Goal: Find specific page/section: Find specific page/section

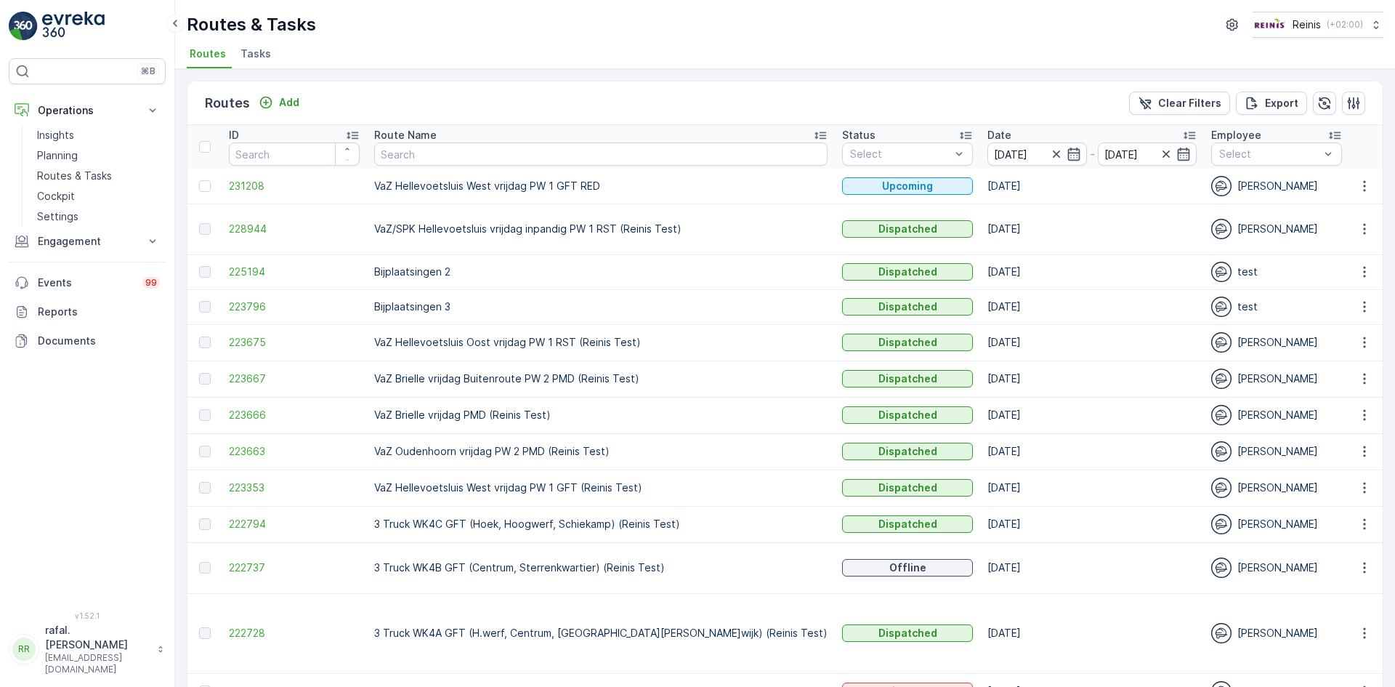
scroll to position [16, 0]
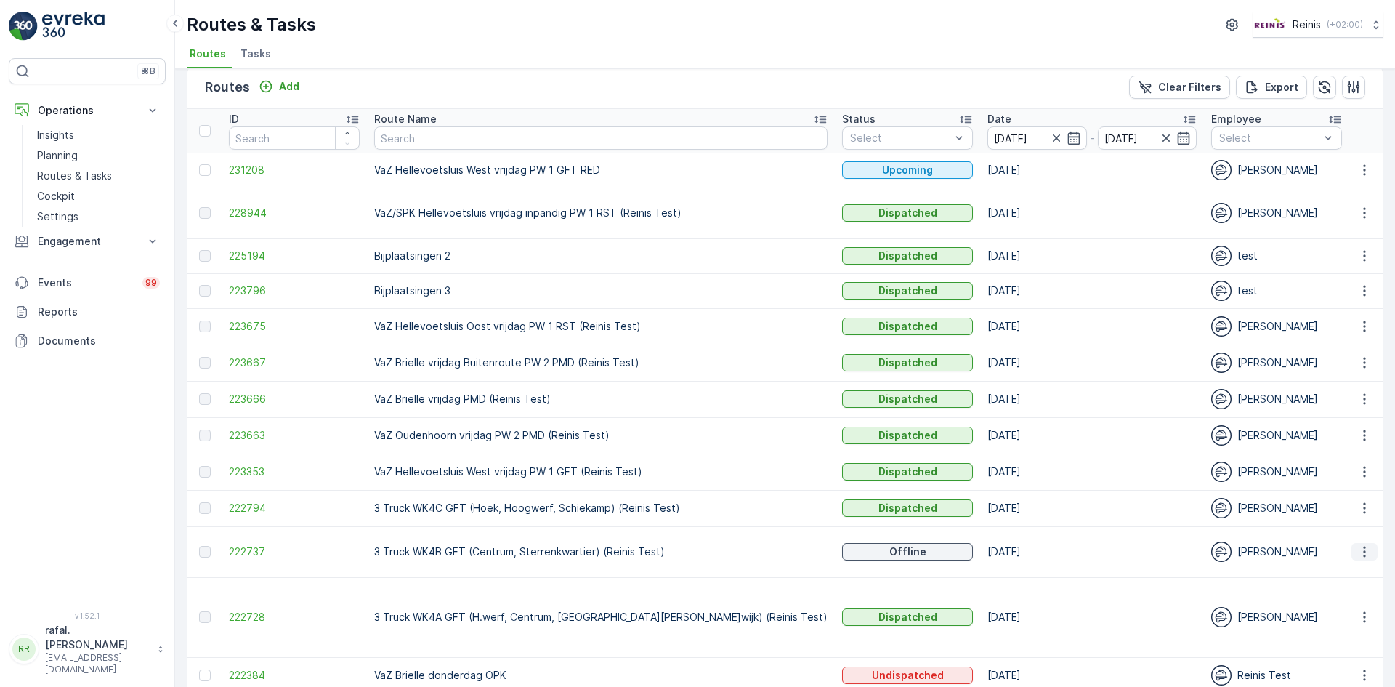
click at [1367, 552] on icon "button" at bounding box center [1365, 551] width 15 height 15
click at [1357, 573] on span "See More Details" at bounding box center [1331, 572] width 84 height 15
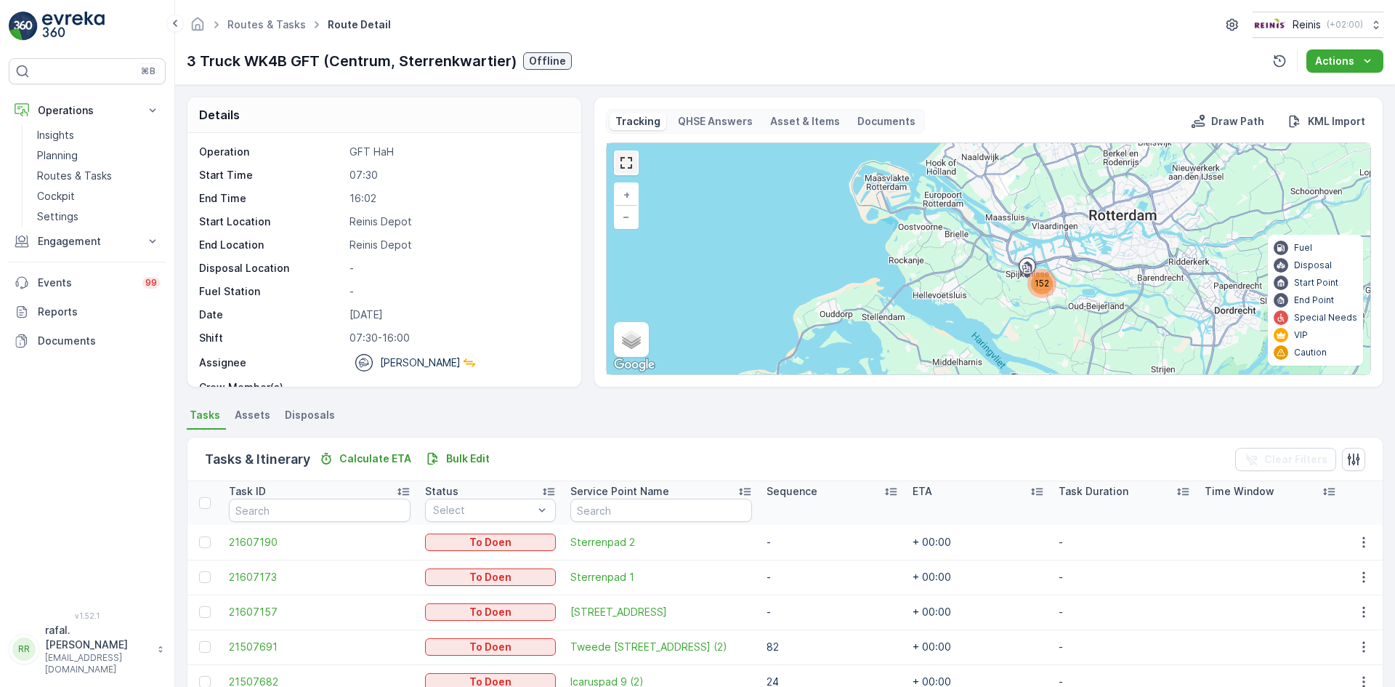
click at [625, 165] on link at bounding box center [627, 163] width 22 height 22
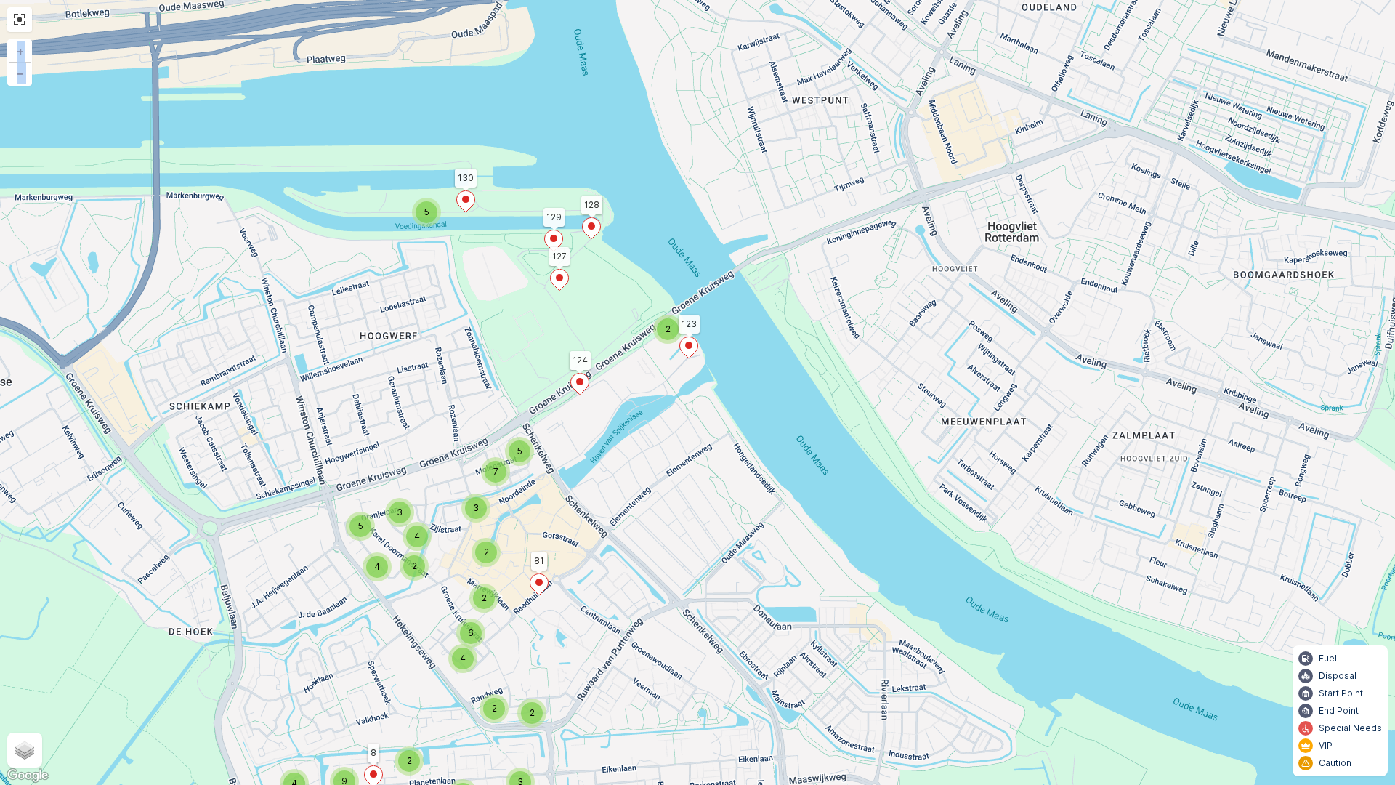
drag, startPoint x: 799, startPoint y: 525, endPoint x: 853, endPoint y: 362, distance: 171.5
click at [892, 318] on div "2 5 2 2 7 5 3 5 2 4 6 4 2 2 4 3 2 6 3 3 5 8 4 4 5 7 4 4 9 5 5 4 8 127 124 81 12…" at bounding box center [697, 392] width 1395 height 785
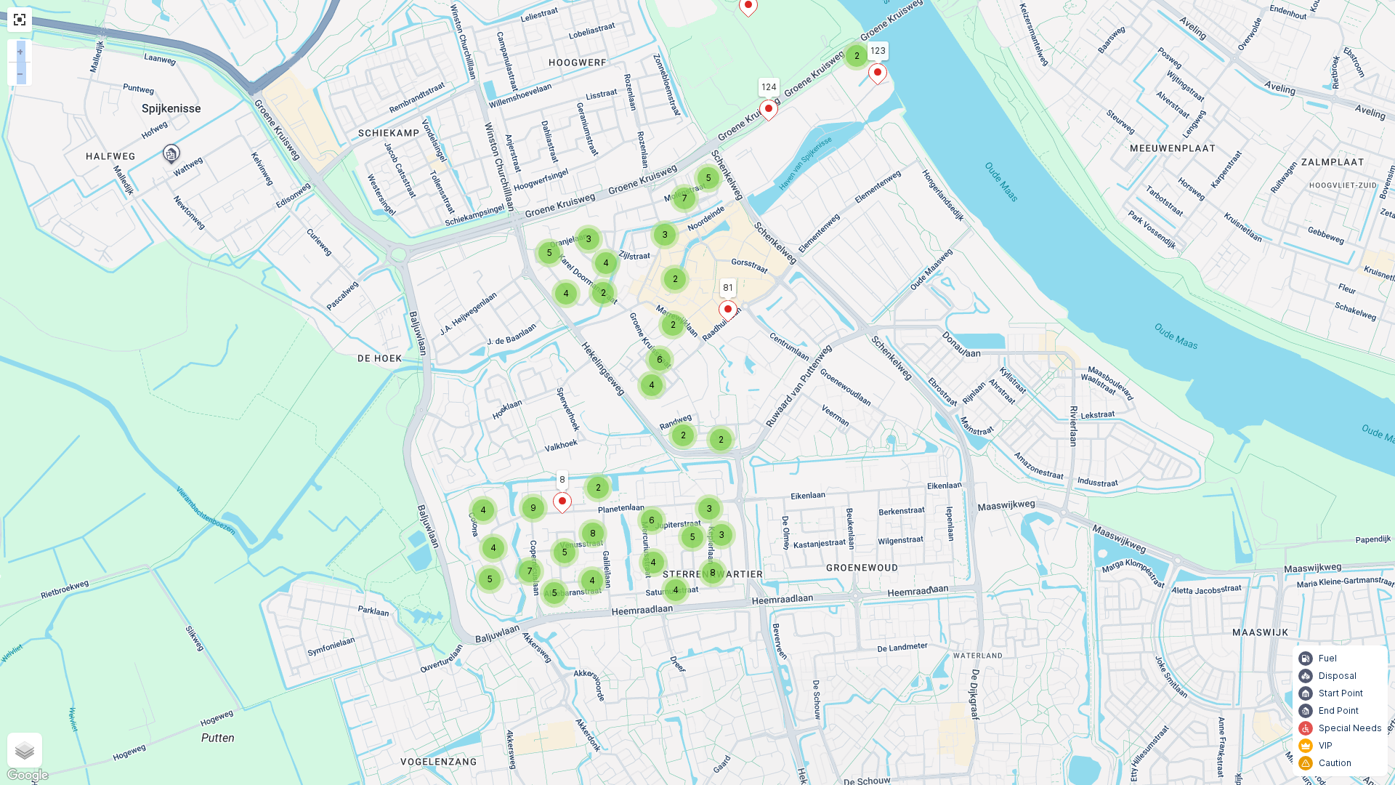
drag, startPoint x: 656, startPoint y: 516, endPoint x: 838, endPoint y: 240, distance: 330.6
click at [842, 240] on div "2 5 2 2 7 5 3 5 2 4 6 4 2 2 4 3 2 6 3 3 5 8 4 4 5 7 4 4 9 5 5 4 8 127 124 81 12…" at bounding box center [697, 392] width 1395 height 785
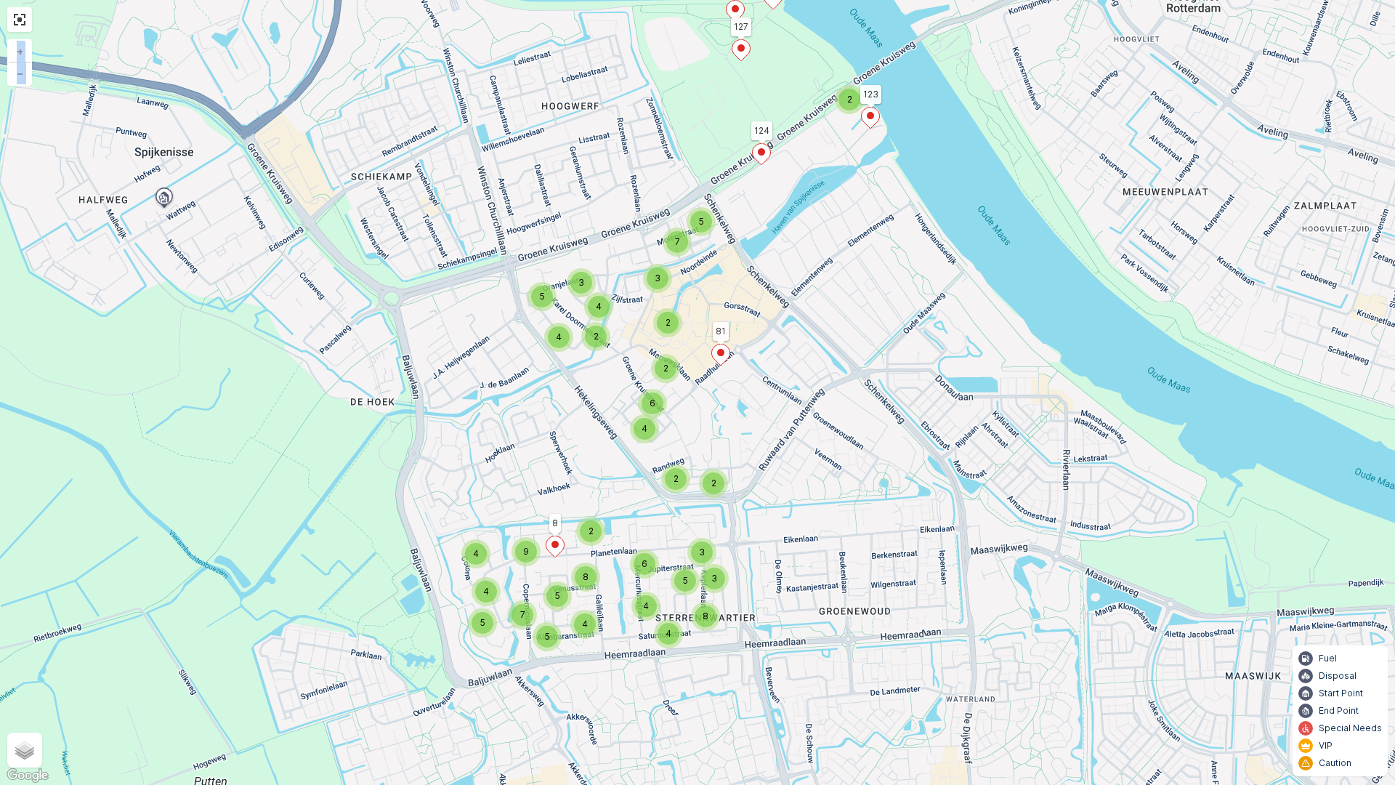
drag, startPoint x: 706, startPoint y: 400, endPoint x: 689, endPoint y: 462, distance: 64.7
click at [689, 462] on div "2 5 2 2 7 5 3 5 2 4 6 4 2 2 4 3 2 6 3 3 5 8 4 4 5 7 4 4 9 5 5 4 8 127 124 81 12…" at bounding box center [697, 392] width 1395 height 785
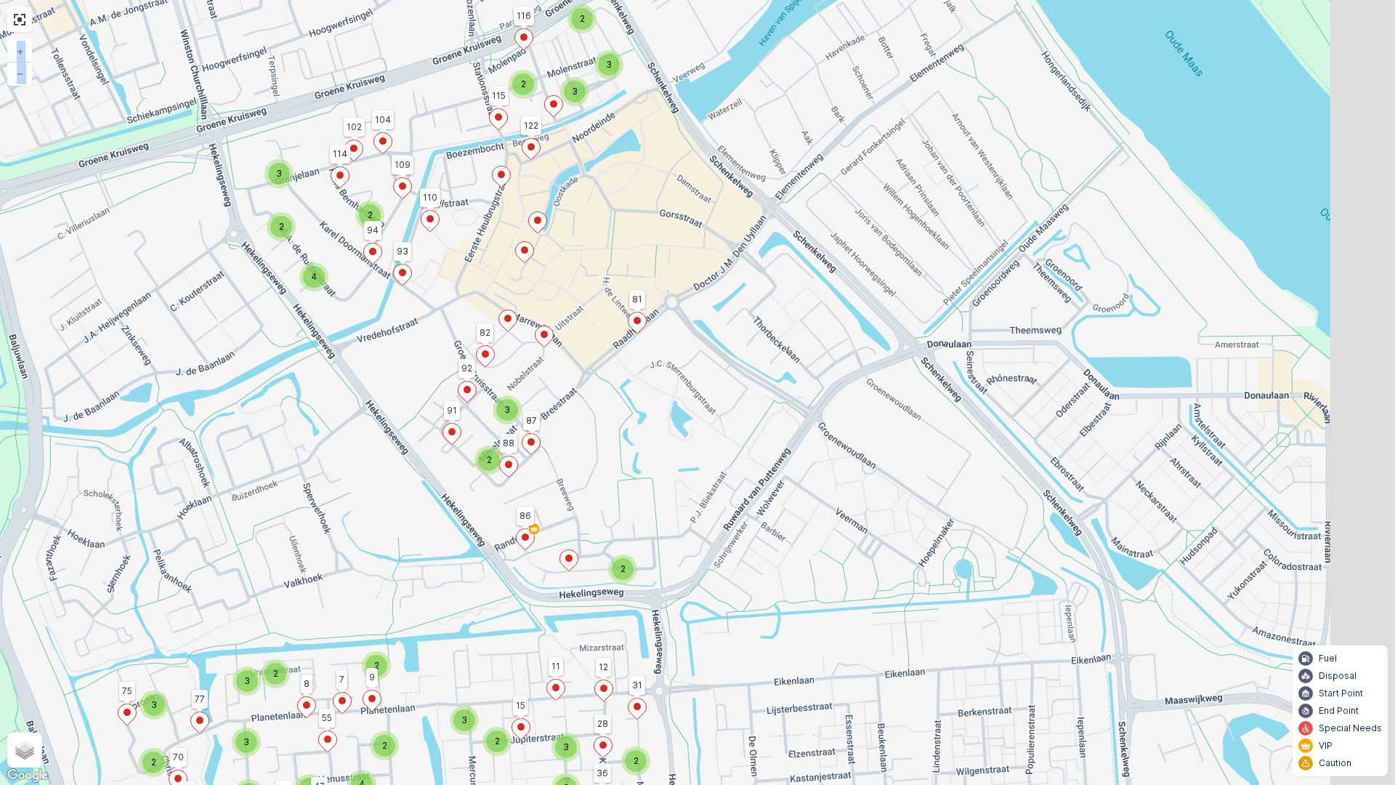
drag, startPoint x: 772, startPoint y: 537, endPoint x: 648, endPoint y: 416, distance: 173.2
click at [648, 416] on div "2 5 2 2 3 2 3 2 3 4 3 2 2 2 2 3 2 3 2 2 2 2 3 2 2 3 2 4 2 3 2 3 3 3 2 2 2 2 2 4…" at bounding box center [697, 392] width 1395 height 785
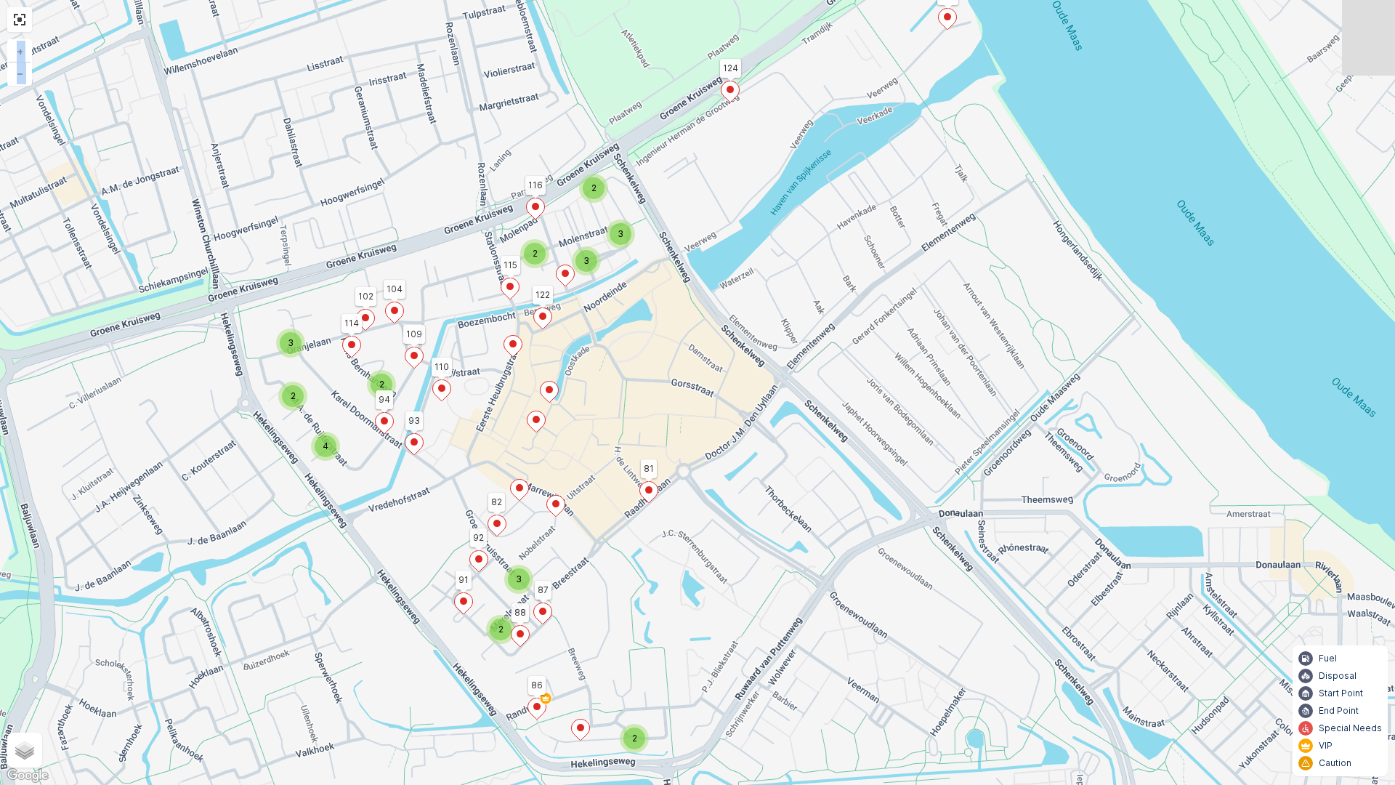
drag, startPoint x: 626, startPoint y: 230, endPoint x: 624, endPoint y: 406, distance: 176.6
click at [625, 406] on div "2 5 2 2 3 2 3 2 3 4 3 2 2 2 2 3 2 3 2 2 2 2 3 2 2 3 2 4 2 3 2 3 3 3 2 2 2 2 2 4…" at bounding box center [697, 392] width 1395 height 785
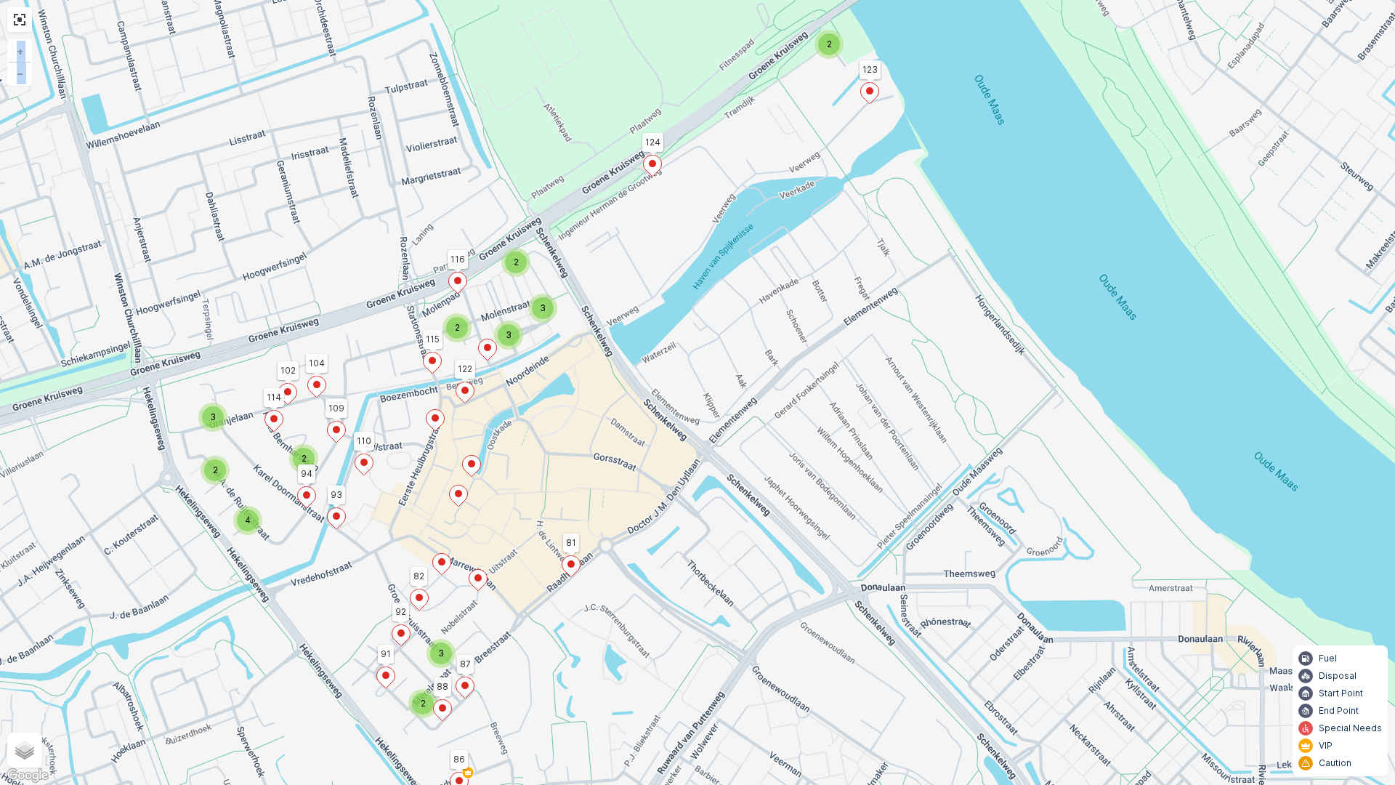
drag, startPoint x: 561, startPoint y: 621, endPoint x: 520, endPoint y: 707, distance: 94.9
click at [520, 662] on div "2 5 2 2 3 2 3 2 3 4 3 2 2 2 2 3 2 3 2 2 2 2 3 2 2 3 2 4 2 3 2 3 3 3 2 2 2 2 2 4…" at bounding box center [697, 392] width 1395 height 785
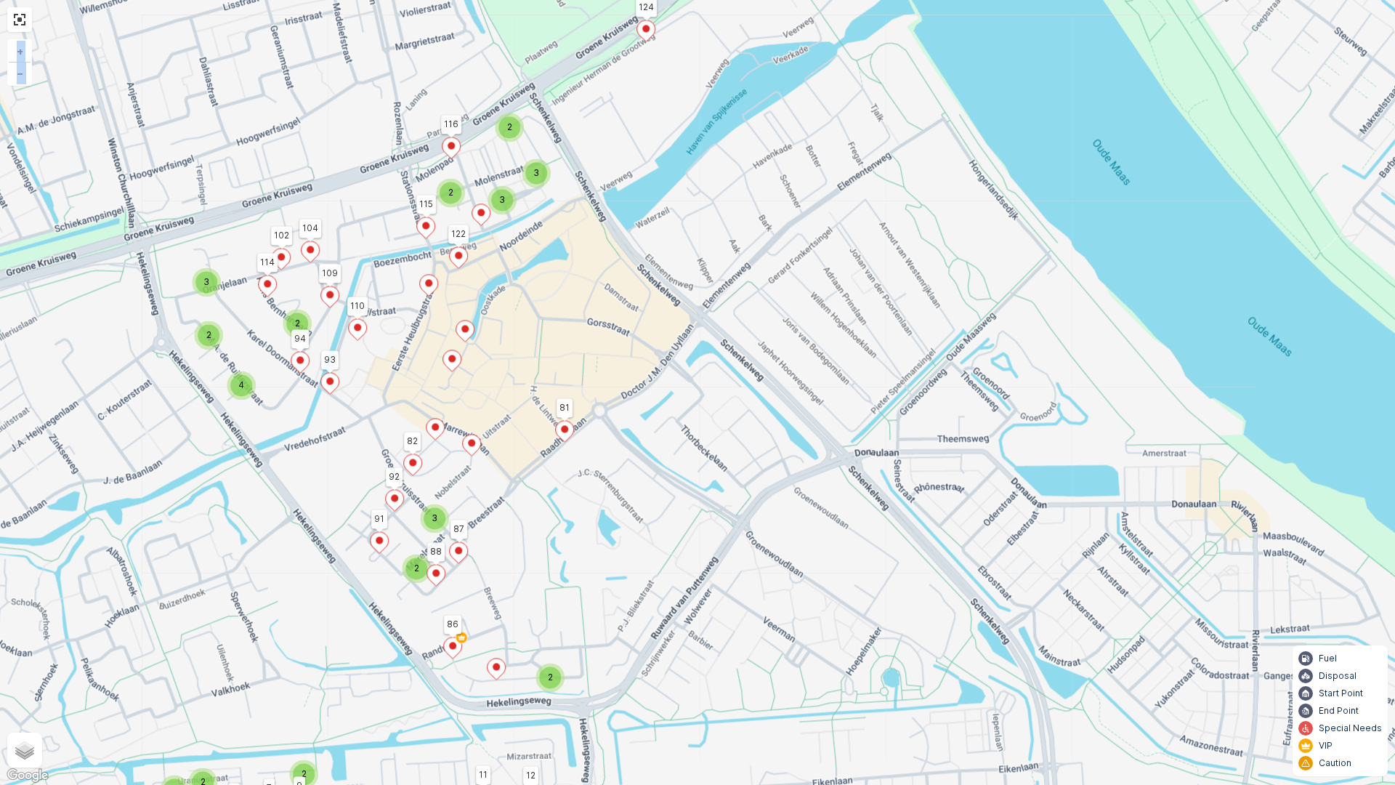
drag, startPoint x: 554, startPoint y: 582, endPoint x: 622, endPoint y: 364, distance: 228.5
click at [622, 364] on div "2 5 2 2 3 2 3 2 3 4 3 2 2 2 2 3 2 3 2 2 2 2 3 2 2 3 2 4 2 3 2 3 3 3 2 2 2 2 2 4…" at bounding box center [697, 392] width 1395 height 785
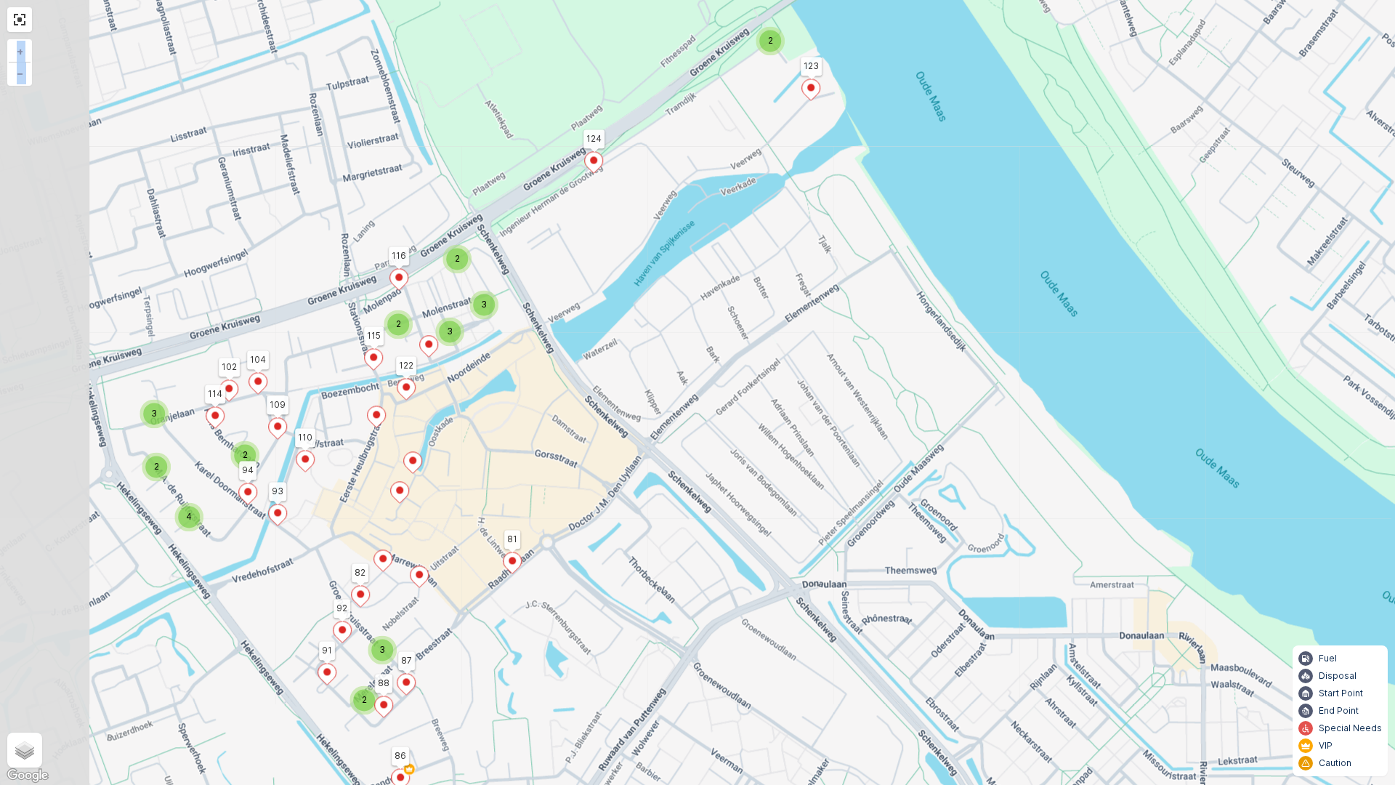
drag, startPoint x: 746, startPoint y: 585, endPoint x: 952, endPoint y: 547, distance: 210.0
click at [960, 547] on div "2 5 2 2 3 2 3 2 3 4 3 2 2 2 2 3 2 3 2 2 2 2 3 2 2 3 2 4 2 3 2 3 3 3 2 2 2 2 2 4…" at bounding box center [697, 392] width 1395 height 785
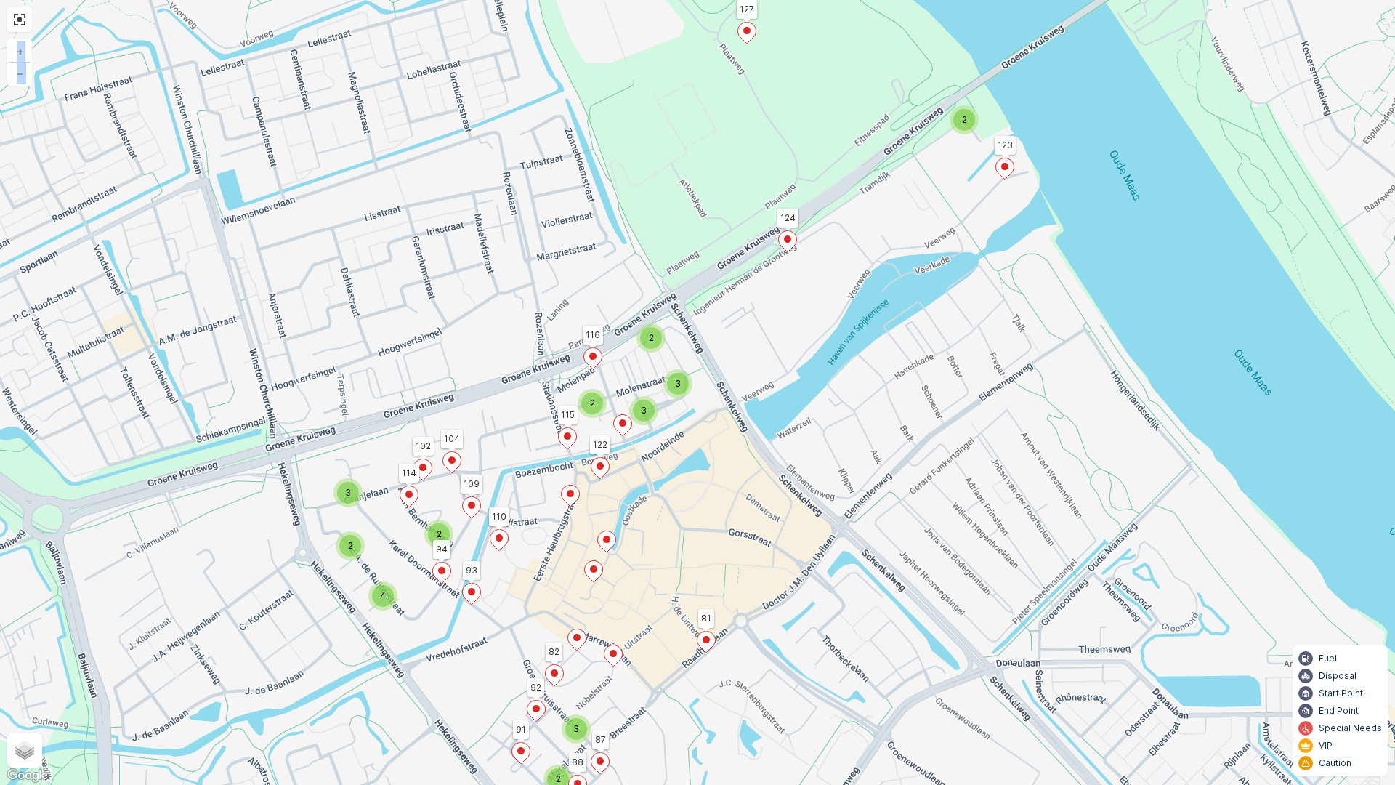
drag, startPoint x: 988, startPoint y: 360, endPoint x: 952, endPoint y: 465, distance: 111.5
click at [952, 465] on div "2 5 2 2 3 2 3 2 3 4 3 2 2 2 2 3 2 3 2 2 2 2 3 2 2 3 2 4 2 3 2 3 3 3 2 2 2 2 2 4…" at bounding box center [697, 392] width 1395 height 785
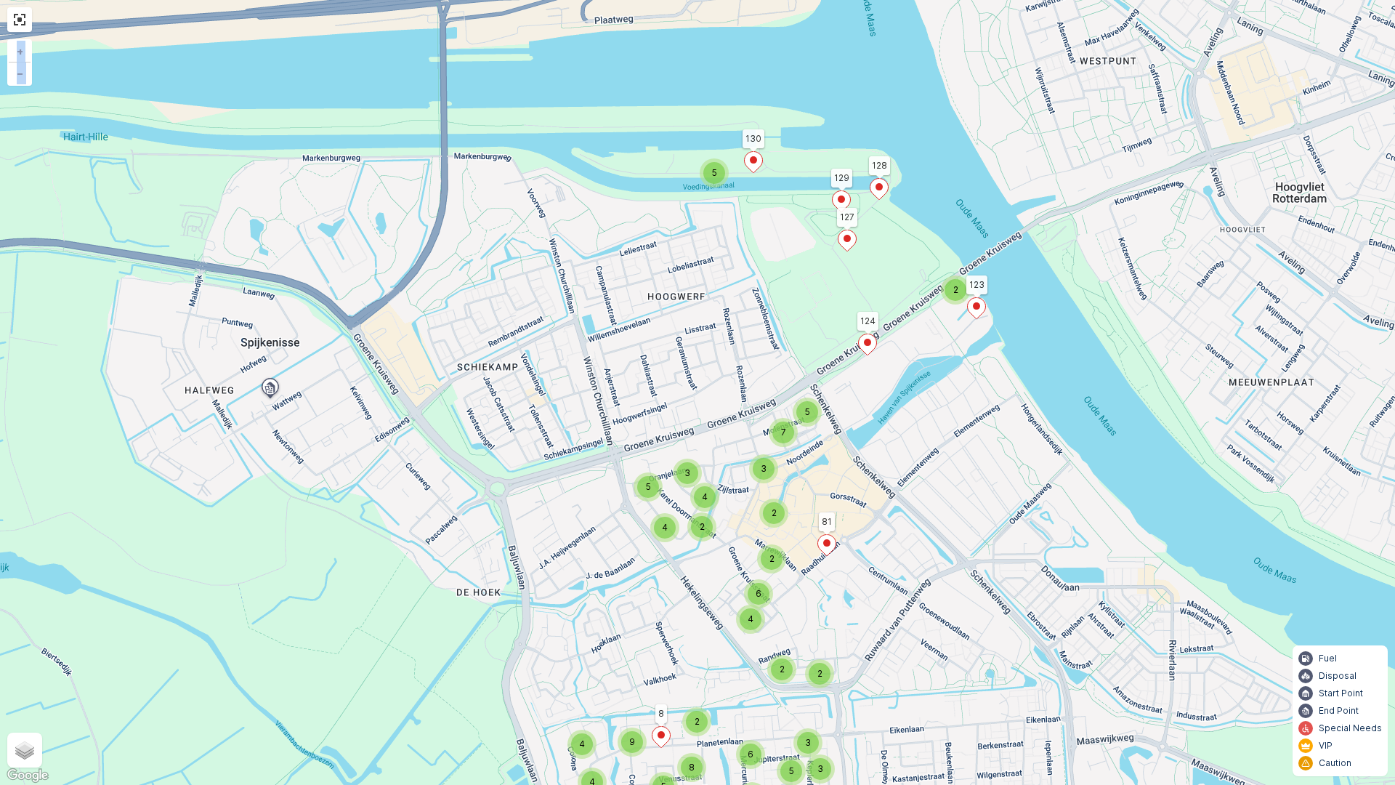
click at [191, 300] on div "2 5 2 2 7 5 3 5 2 4 6 4 2 2 4 3 2 6 3 3 5 8 4 4 5 7 4 4 9 5 5 4 8 127 124 81 12…" at bounding box center [697, 392] width 1395 height 785
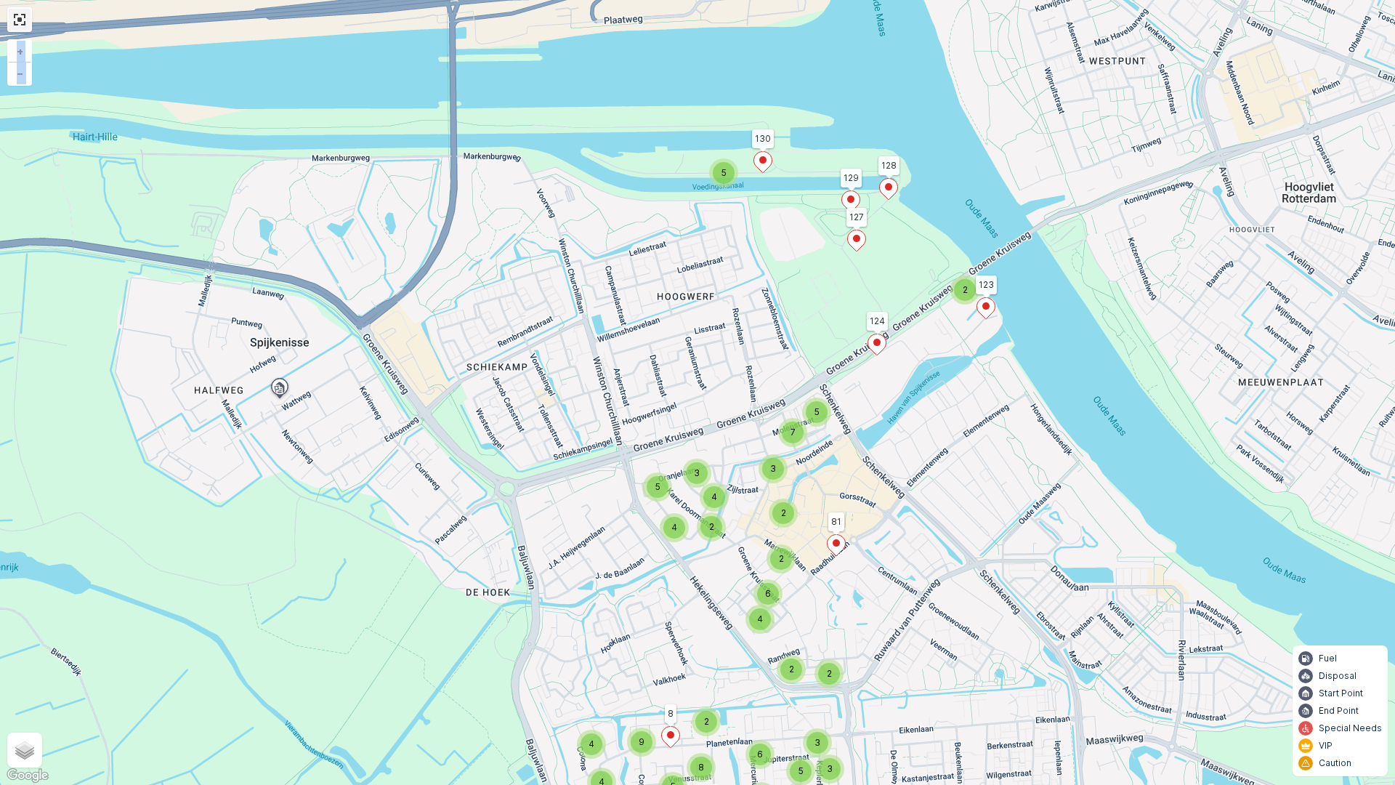
click at [25, 20] on link at bounding box center [20, 20] width 22 height 22
